Goal: Manage account settings

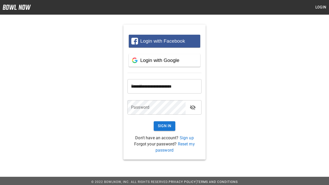
type input "**********"
click at [164, 126] on button "Sign In" at bounding box center [165, 125] width 22 height 9
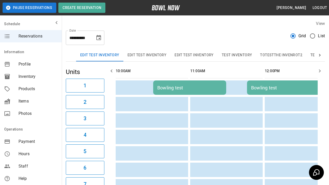
scroll to position [0, 223]
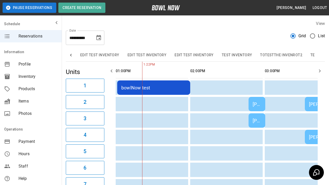
scroll to position [0, 315]
type input "*********"
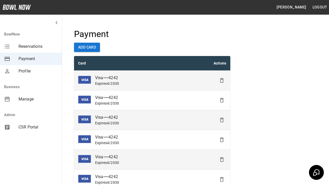
click at [222, 80] on icon "Delete" at bounding box center [221, 80] width 6 height 6
click at [222, 100] on icon "Delete" at bounding box center [221, 100] width 6 height 6
click at [222, 120] on icon "Delete" at bounding box center [221, 120] width 6 height 6
click at [222, 140] on icon "Delete" at bounding box center [221, 140] width 6 height 6
click at [222, 159] on icon "Delete" at bounding box center [221, 159] width 6 height 6
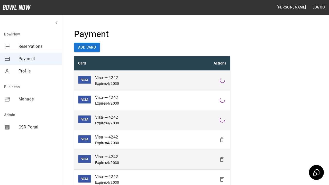
click at [222, 179] on icon "Delete" at bounding box center [221, 179] width 6 height 6
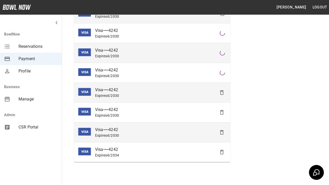
click at [222, 112] on icon "Delete" at bounding box center [221, 112] width 6 height 6
click at [222, 132] on icon "Delete" at bounding box center [221, 132] width 6 height 6
click at [222, 152] on icon "Delete" at bounding box center [221, 152] width 6 height 6
